Goal: Find specific page/section

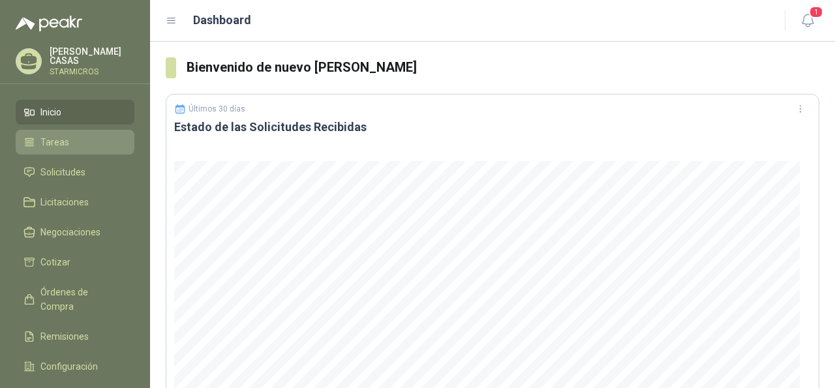
click at [43, 142] on span "Tareas" at bounding box center [54, 142] width 29 height 14
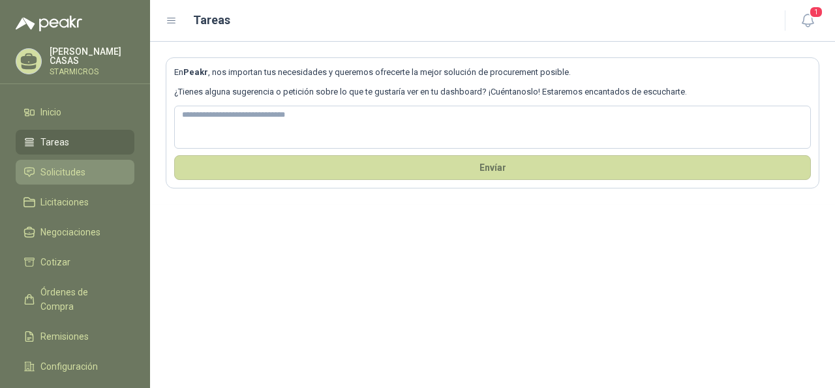
click at [57, 170] on span "Solicitudes" at bounding box center [62, 172] width 45 height 14
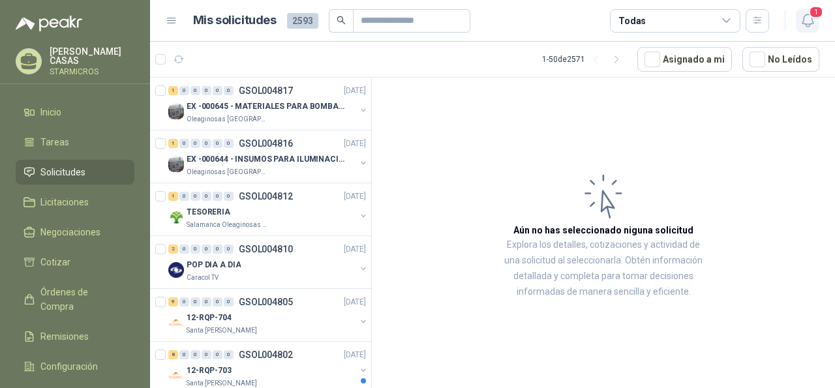
click at [805, 22] on icon "button" at bounding box center [808, 20] width 16 height 16
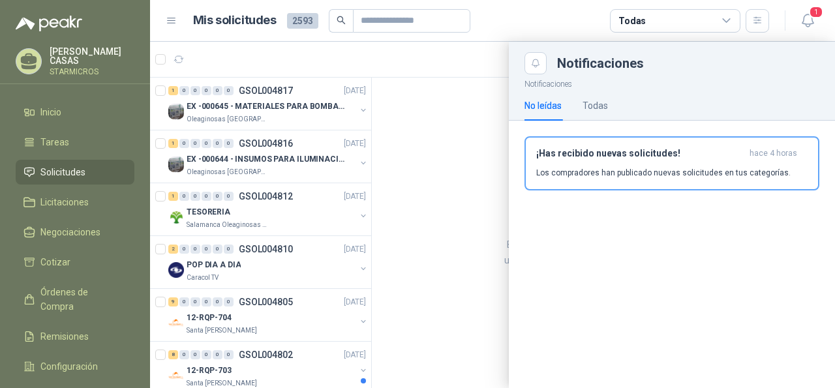
click at [729, 17] on icon at bounding box center [727, 21] width 12 height 12
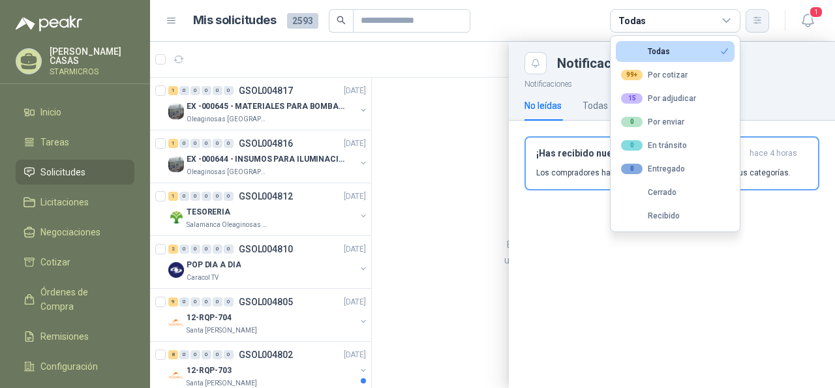
click at [751, 18] on button "button" at bounding box center [757, 20] width 23 height 23
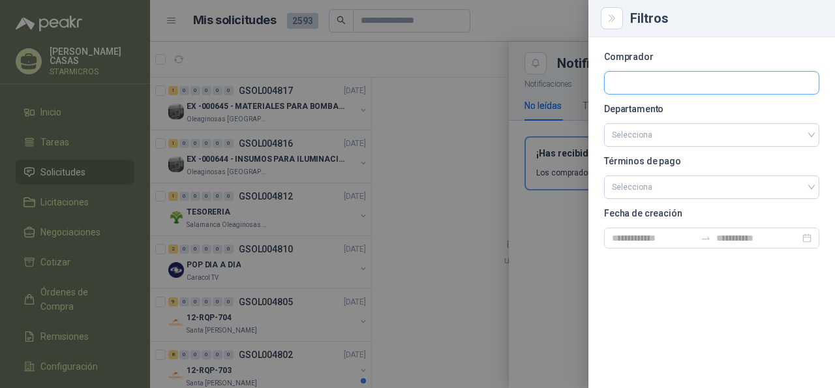
click at [663, 83] on input "text" at bounding box center [712, 83] width 214 height 22
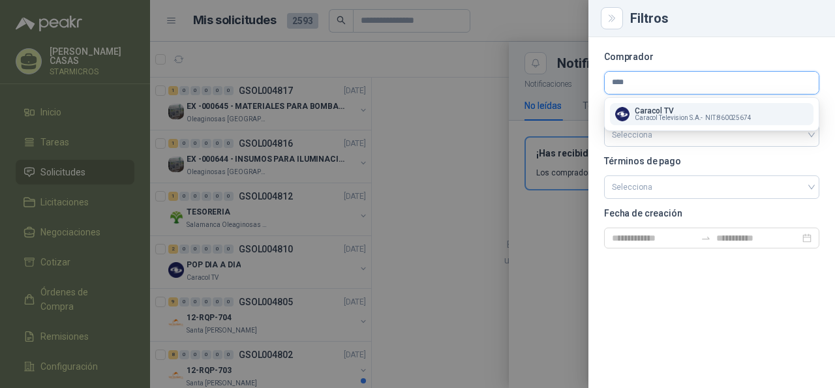
type input "****"
click at [667, 108] on p "Caracol TV" at bounding box center [693, 111] width 117 height 8
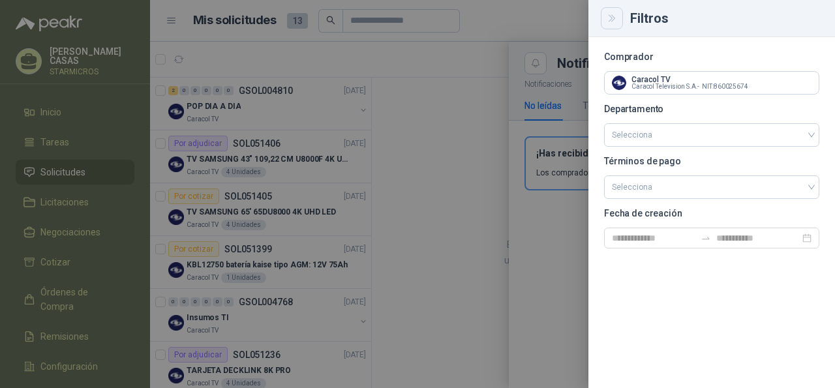
click at [610, 22] on icon "Close" at bounding box center [612, 18] width 11 height 11
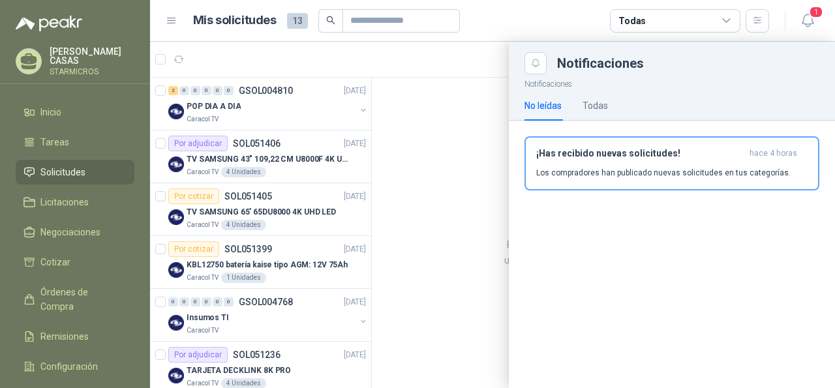
drag, startPoint x: 367, startPoint y: 112, endPoint x: 366, endPoint y: 134, distance: 22.2
click at [366, 134] on div at bounding box center [492, 215] width 685 height 346
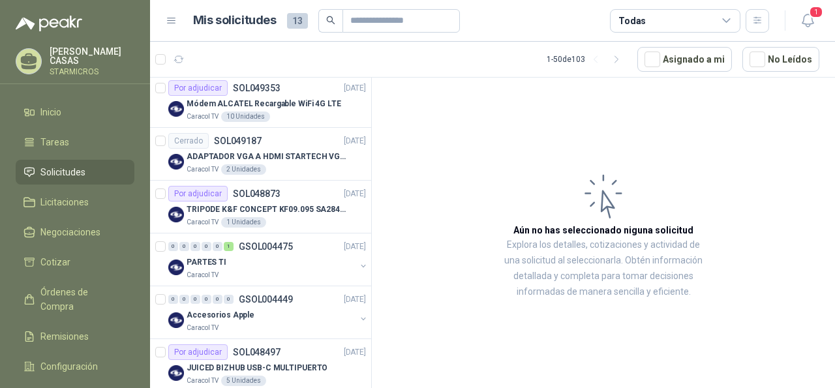
scroll to position [391, 0]
